Goal: Task Accomplishment & Management: Use online tool/utility

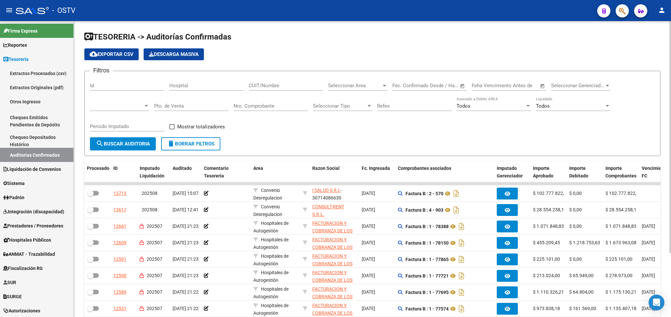
scroll to position [1, 0]
click at [115, 144] on span "search Buscar Auditoria" at bounding box center [123, 144] width 54 height 6
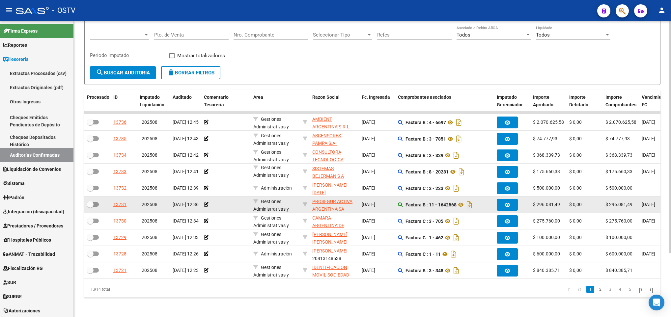
scroll to position [81, 0]
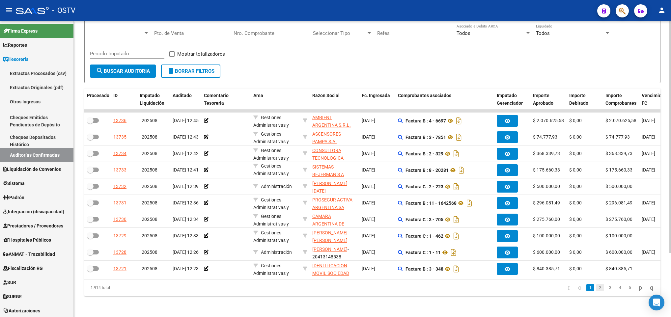
click at [596, 291] on link "2" at bounding box center [600, 287] width 8 height 7
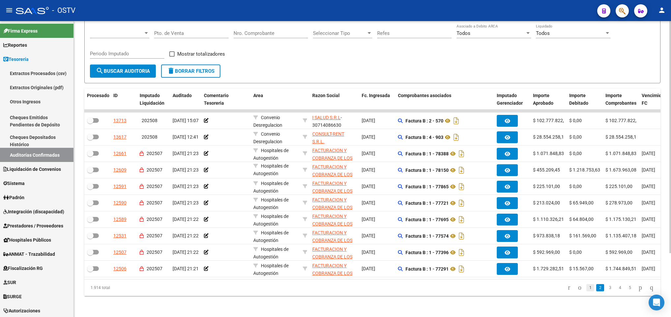
click at [587, 286] on link "1" at bounding box center [591, 287] width 8 height 7
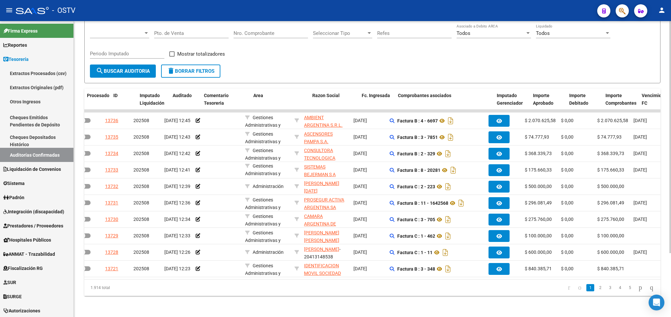
scroll to position [0, 0]
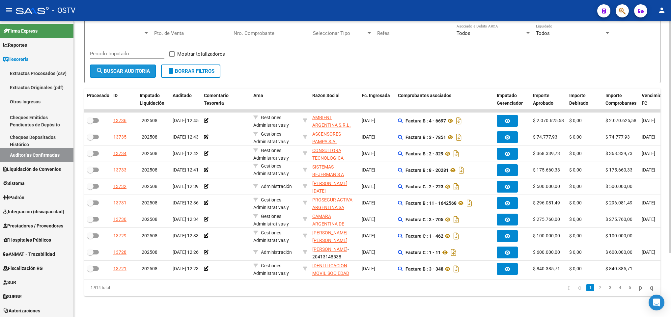
click at [122, 68] on span "search Buscar Auditoria" at bounding box center [123, 71] width 54 height 6
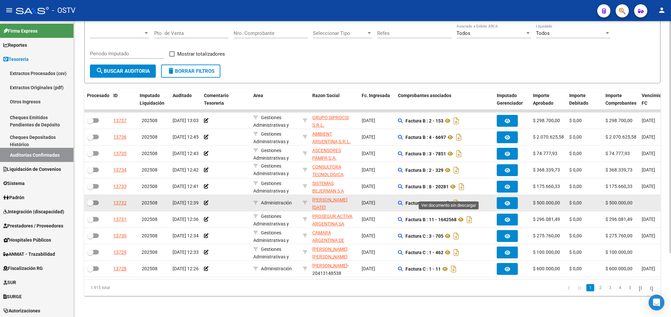
click at [448, 199] on icon at bounding box center [448, 203] width 9 height 8
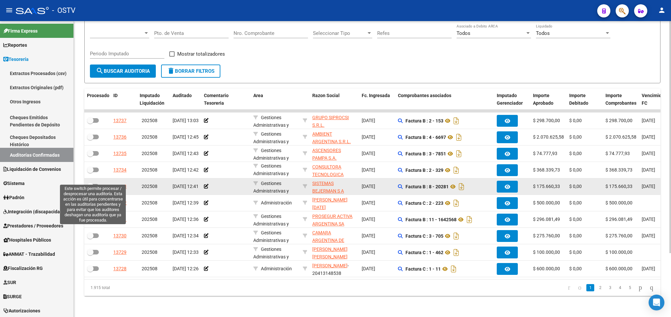
click at [94, 184] on span at bounding box center [93, 186] width 12 height 5
click at [90, 189] on input "checkbox" at bounding box center [90, 189] width 0 height 0
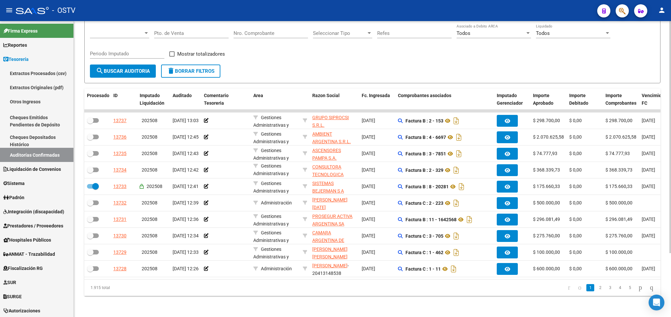
click at [115, 68] on span "search Buscar Auditoria" at bounding box center [123, 71] width 54 height 6
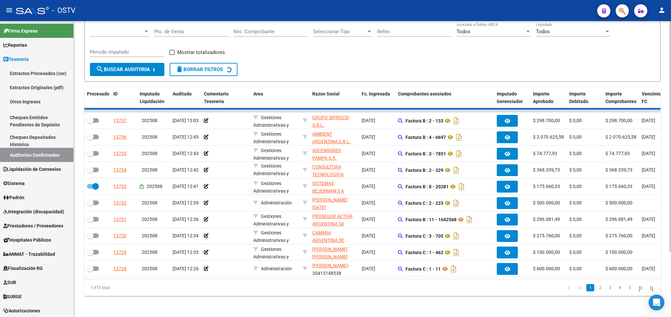
checkbox input "false"
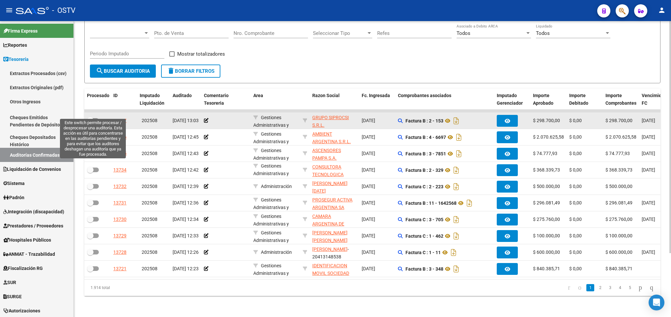
click at [96, 117] on label at bounding box center [93, 121] width 12 height 8
click at [90, 123] on input "checkbox" at bounding box center [90, 123] width 0 height 0
checkbox input "true"
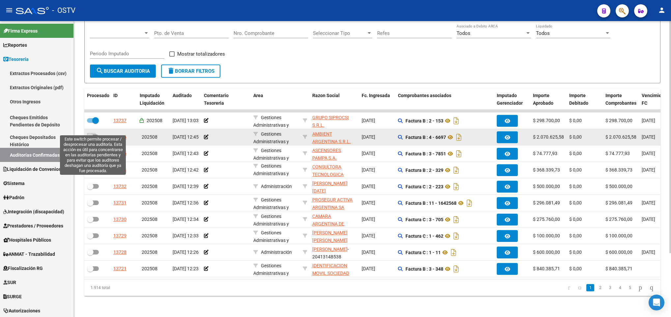
click at [94, 135] on span at bounding box center [93, 137] width 12 height 5
click at [90, 139] on input "checkbox" at bounding box center [90, 139] width 0 height 0
checkbox input "true"
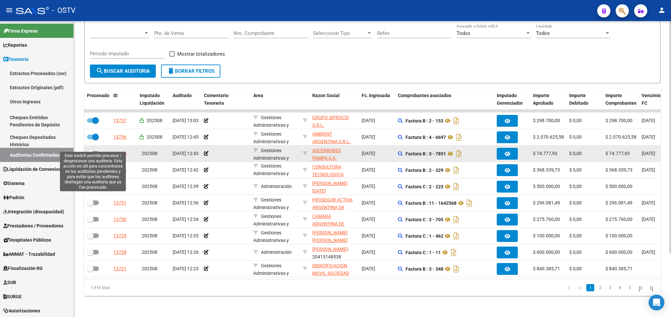
click at [94, 150] on label at bounding box center [93, 154] width 12 height 8
click at [90, 156] on input "checkbox" at bounding box center [90, 156] width 0 height 0
checkbox input "true"
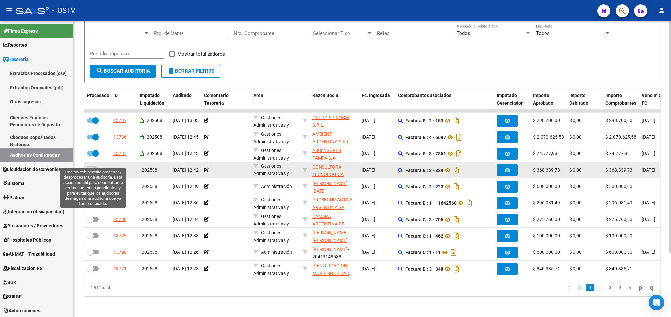
click at [96, 168] on span at bounding box center [93, 170] width 12 height 5
click at [90, 172] on input "checkbox" at bounding box center [90, 172] width 0 height 0
checkbox input "true"
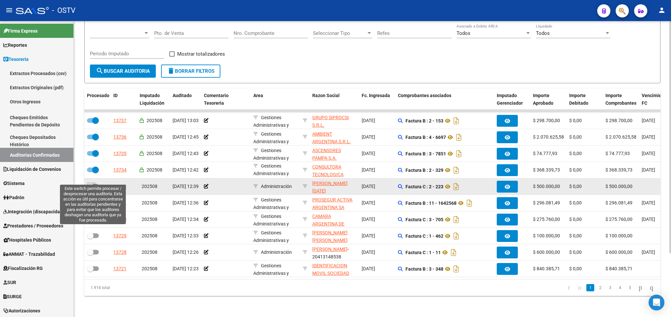
click at [96, 184] on span at bounding box center [93, 186] width 12 height 5
click at [90, 189] on input "checkbox" at bounding box center [90, 189] width 0 height 0
checkbox input "true"
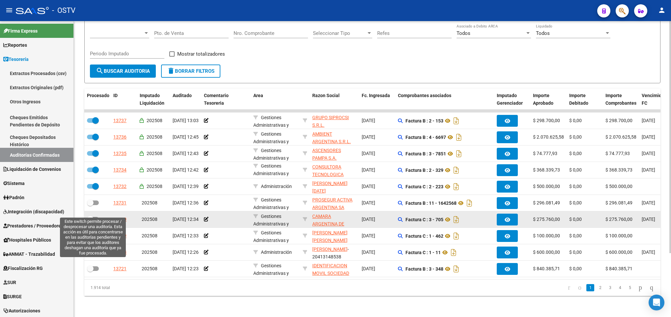
click at [93, 217] on span at bounding box center [93, 219] width 12 height 5
click at [90, 222] on input "checkbox" at bounding box center [90, 222] width 0 height 0
checkbox input "true"
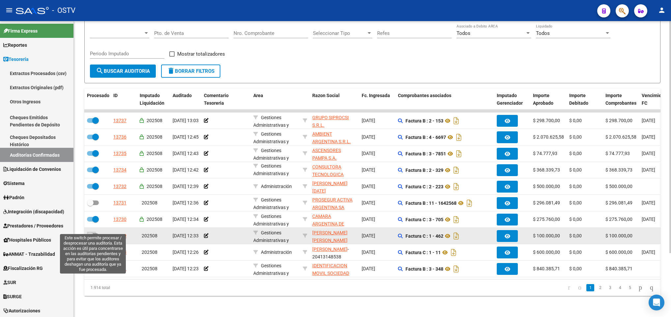
click at [93, 233] on span at bounding box center [90, 236] width 7 height 7
click at [90, 238] on input "checkbox" at bounding box center [90, 238] width 0 height 0
checkbox input "true"
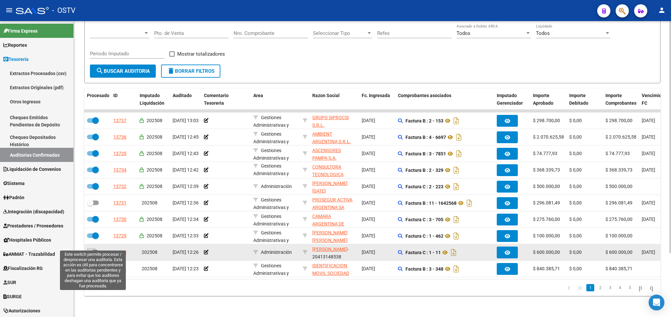
click at [95, 248] on label at bounding box center [93, 252] width 12 height 8
click at [90, 255] on input "checkbox" at bounding box center [90, 255] width 0 height 0
checkbox input "true"
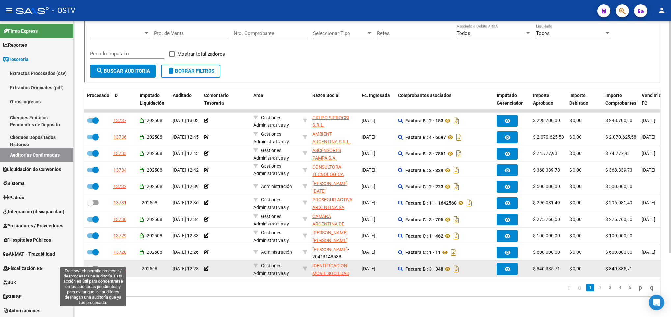
click at [92, 266] on span at bounding box center [90, 269] width 7 height 7
click at [90, 271] on input "checkbox" at bounding box center [90, 271] width 0 height 0
checkbox input "true"
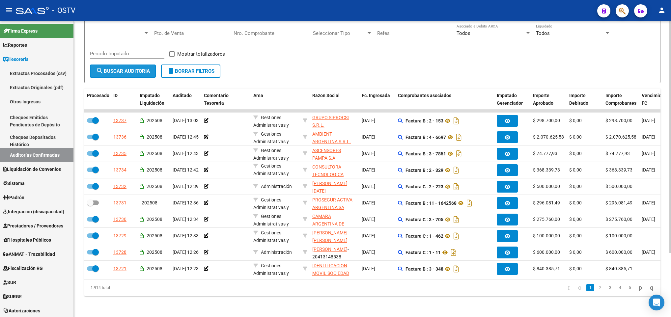
click at [121, 68] on span "search Buscar Auditoria" at bounding box center [123, 71] width 54 height 6
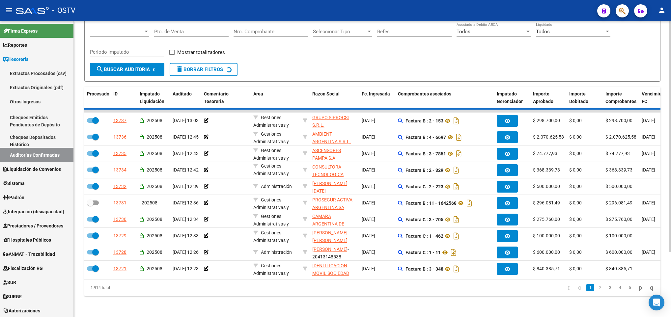
checkbox input "false"
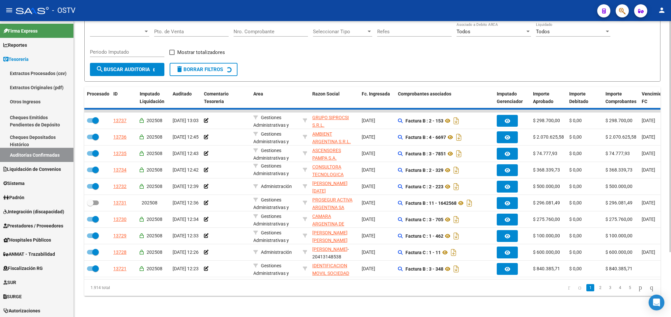
checkbox input "false"
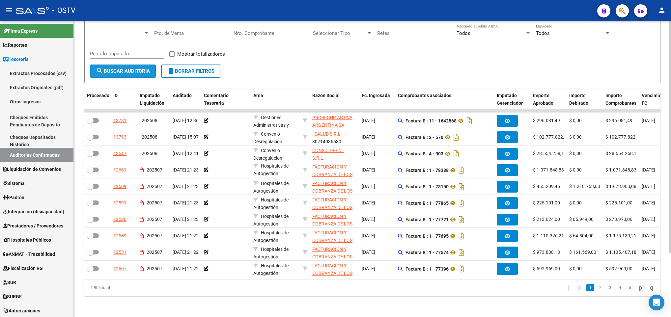
click at [123, 68] on span "search Buscar Auditoria" at bounding box center [123, 71] width 54 height 6
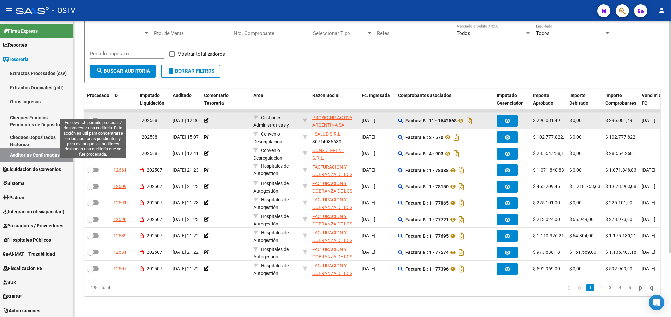
click at [98, 118] on span at bounding box center [93, 120] width 12 height 5
click at [90, 123] on input "checkbox" at bounding box center [90, 123] width 0 height 0
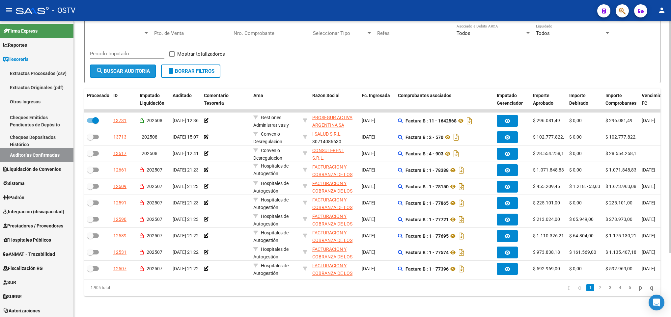
click at [125, 65] on button "search Buscar Auditoria" at bounding box center [123, 71] width 66 height 13
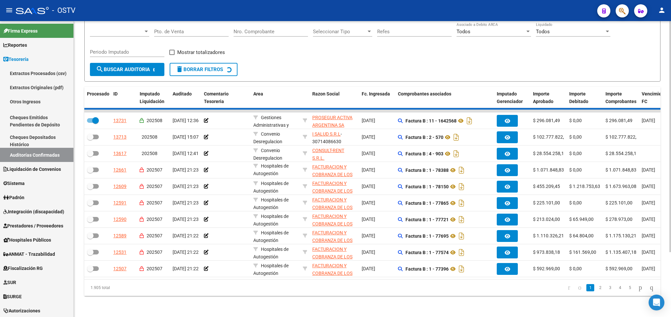
checkbox input "false"
